Goal: Task Accomplishment & Management: Manage account settings

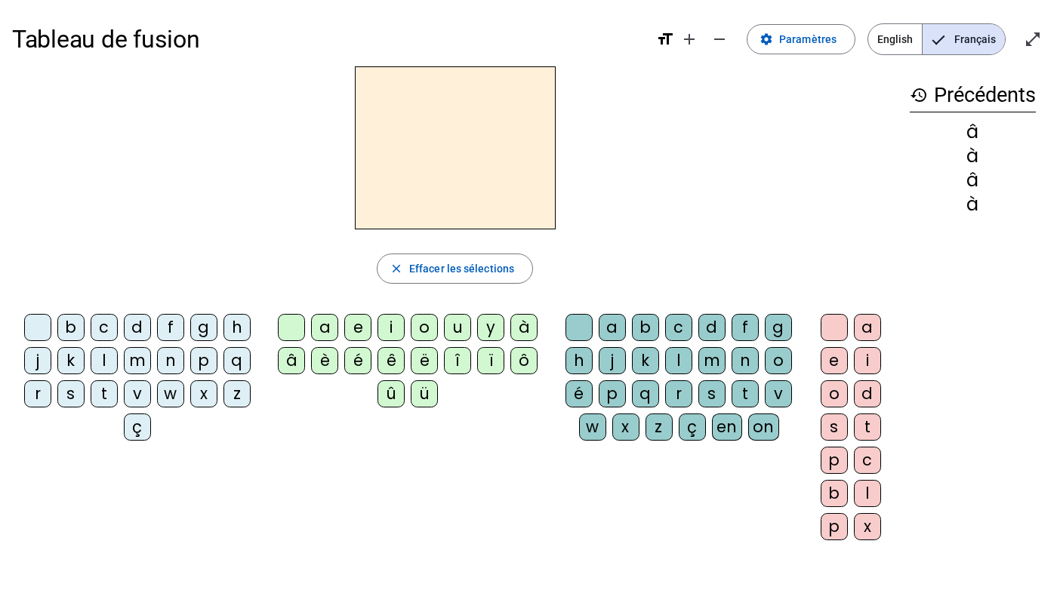
click at [292, 363] on div "â" at bounding box center [291, 360] width 27 height 27
click at [438, 272] on span "Effacer les sélections" at bounding box center [461, 269] width 105 height 18
click at [432, 267] on span "Effacer les sélections" at bounding box center [461, 269] width 105 height 18
click at [289, 362] on div "â" at bounding box center [291, 360] width 27 height 27
click at [423, 352] on div "ë" at bounding box center [424, 360] width 27 height 27
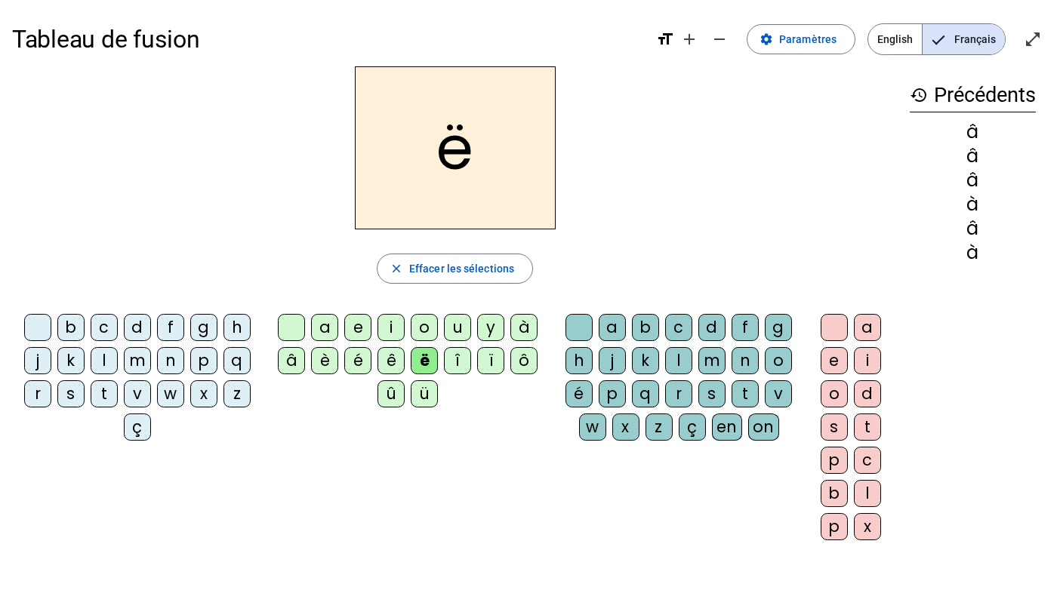
click at [454, 360] on div "î" at bounding box center [457, 360] width 27 height 27
click at [491, 360] on div "ï" at bounding box center [490, 360] width 27 height 27
click at [791, 44] on span "Paramètres" at bounding box center [807, 39] width 57 height 18
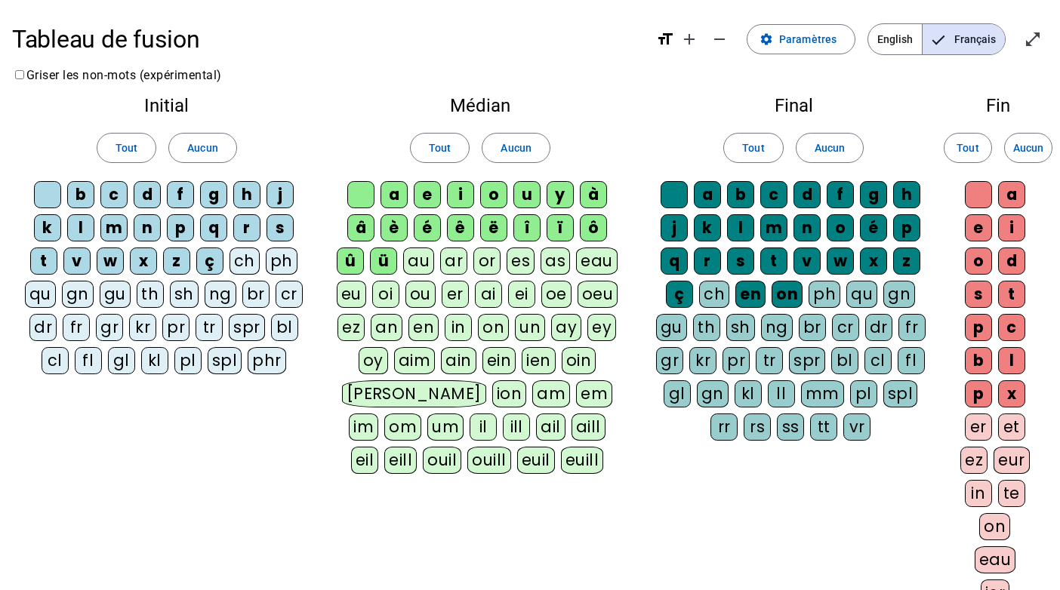
click at [396, 202] on div "a" at bounding box center [393, 194] width 27 height 27
click at [404, 197] on div "a" at bounding box center [393, 194] width 27 height 27
click at [389, 262] on div "ü" at bounding box center [383, 261] width 27 height 27
click at [359, 262] on div "û" at bounding box center [350, 261] width 27 height 27
click at [595, 228] on div "ô" at bounding box center [593, 227] width 27 height 27
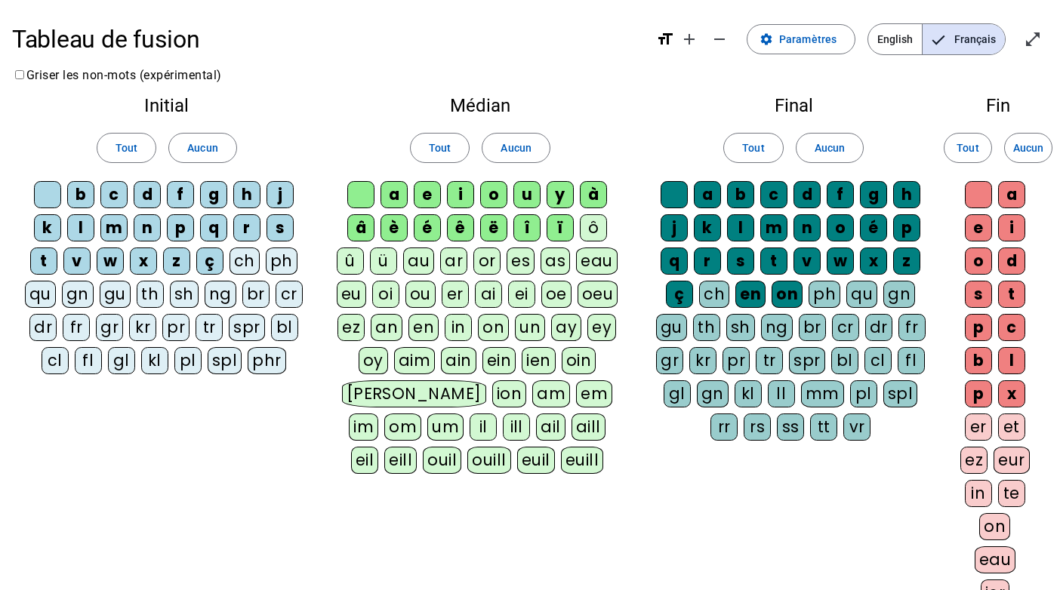
click at [561, 227] on div "ï" at bounding box center [559, 227] width 27 height 27
click at [523, 227] on div "î" at bounding box center [526, 227] width 27 height 27
click at [498, 227] on div "ë" at bounding box center [493, 227] width 27 height 27
click at [364, 226] on div "â" at bounding box center [360, 227] width 27 height 27
click at [595, 194] on div "à" at bounding box center [593, 194] width 27 height 27
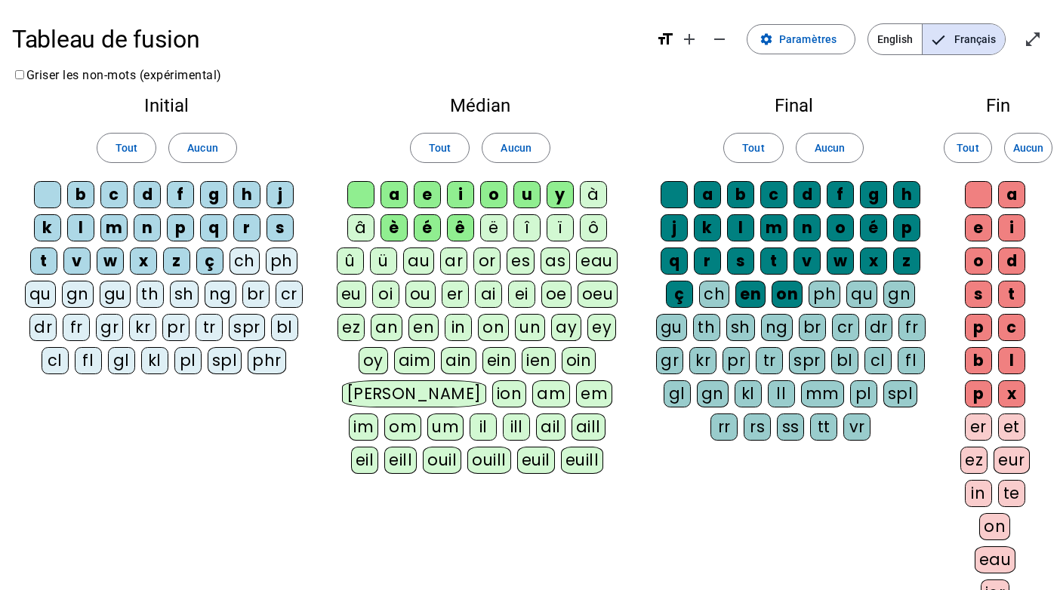
click at [561, 195] on div "y" at bounding box center [559, 194] width 27 height 27
click at [461, 235] on div "ê" at bounding box center [460, 227] width 27 height 27
click at [115, 259] on div "w" at bounding box center [110, 261] width 27 height 27
click at [211, 260] on div "ç" at bounding box center [209, 261] width 27 height 27
click at [143, 258] on div "x" at bounding box center [143, 261] width 27 height 27
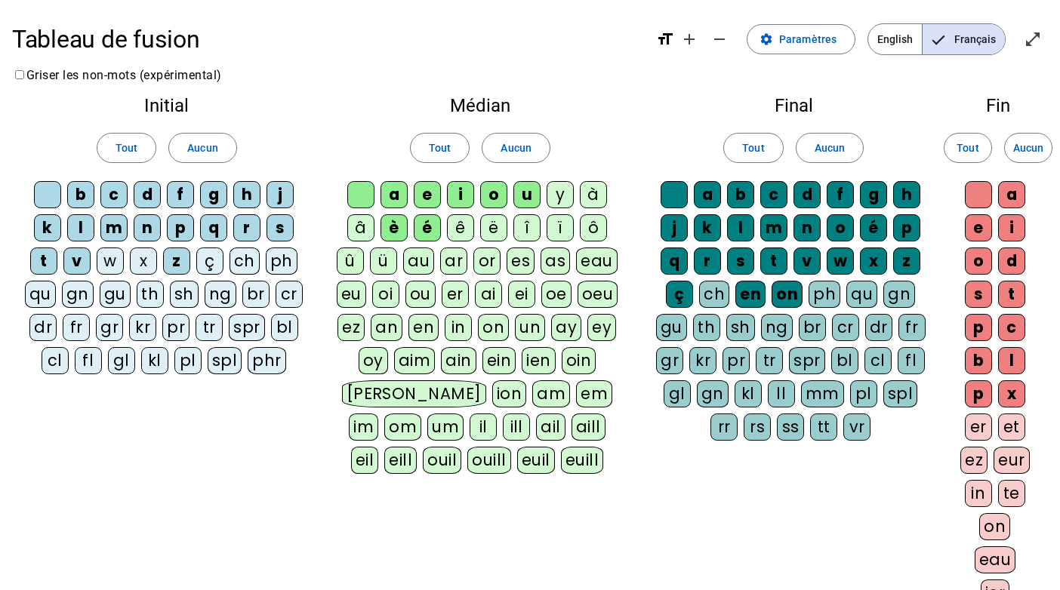
click at [218, 230] on div "q" at bounding box center [213, 227] width 27 height 27
click at [248, 192] on div "h" at bounding box center [246, 194] width 27 height 27
click at [752, 296] on div "en" at bounding box center [750, 294] width 30 height 27
click at [677, 296] on div "ç" at bounding box center [679, 294] width 27 height 27
click at [786, 290] on div "on" at bounding box center [786, 294] width 31 height 27
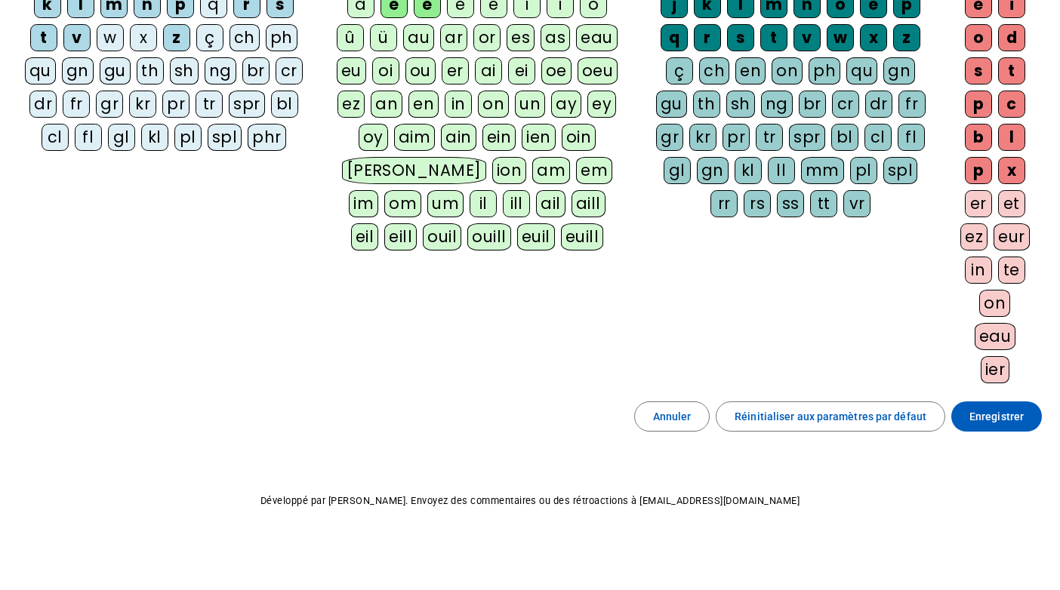
scroll to position [223, 0]
click at [1016, 421] on span "Enregistrer" at bounding box center [996, 417] width 54 height 18
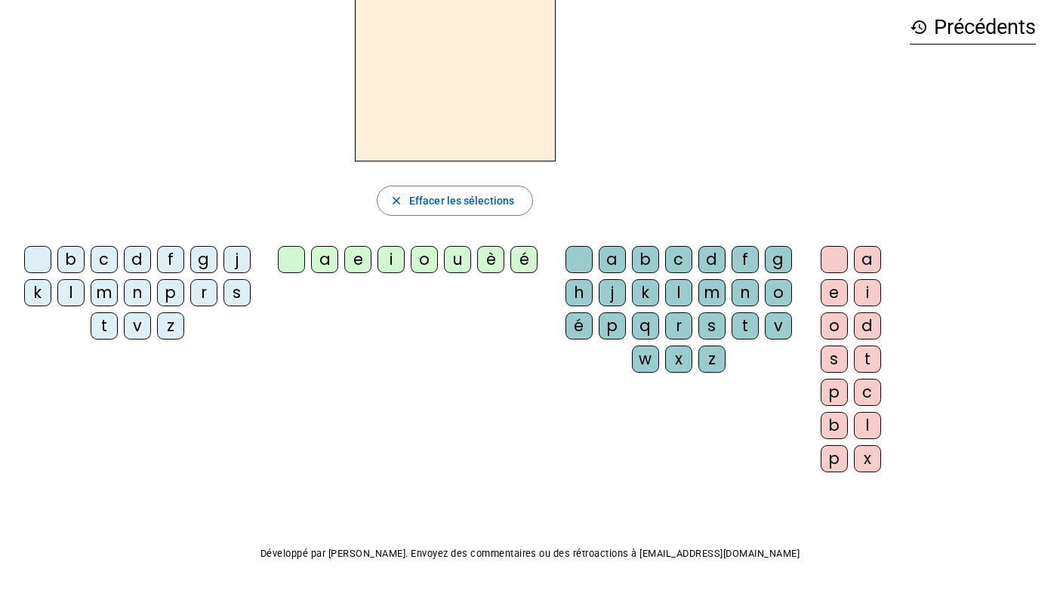
scroll to position [65, 0]
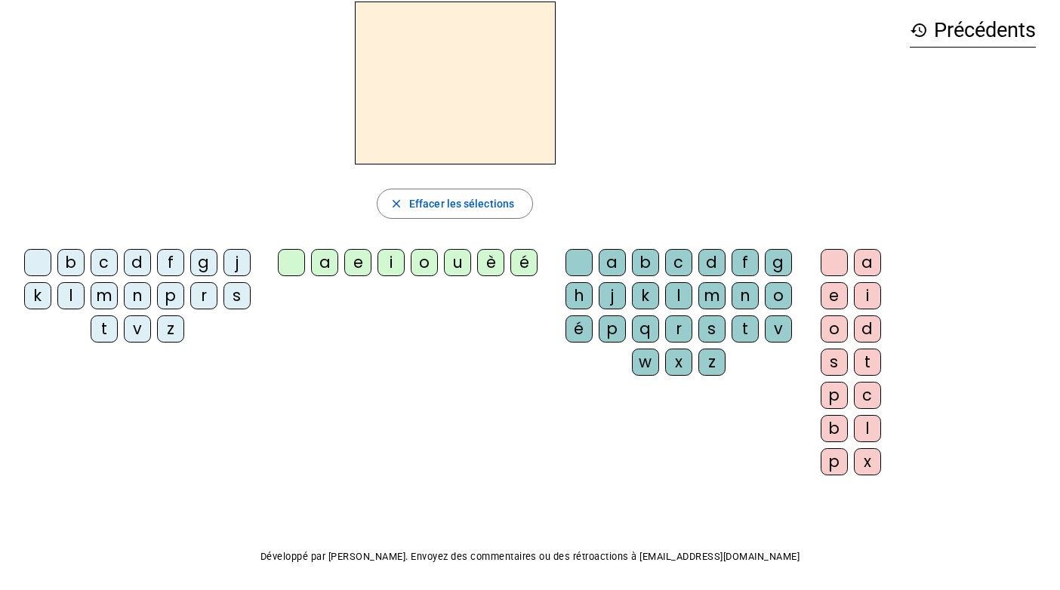
click at [82, 263] on div "b" at bounding box center [70, 262] width 27 height 27
click at [330, 270] on div "a" at bounding box center [324, 262] width 27 height 27
